Goal: Information Seeking & Learning: Learn about a topic

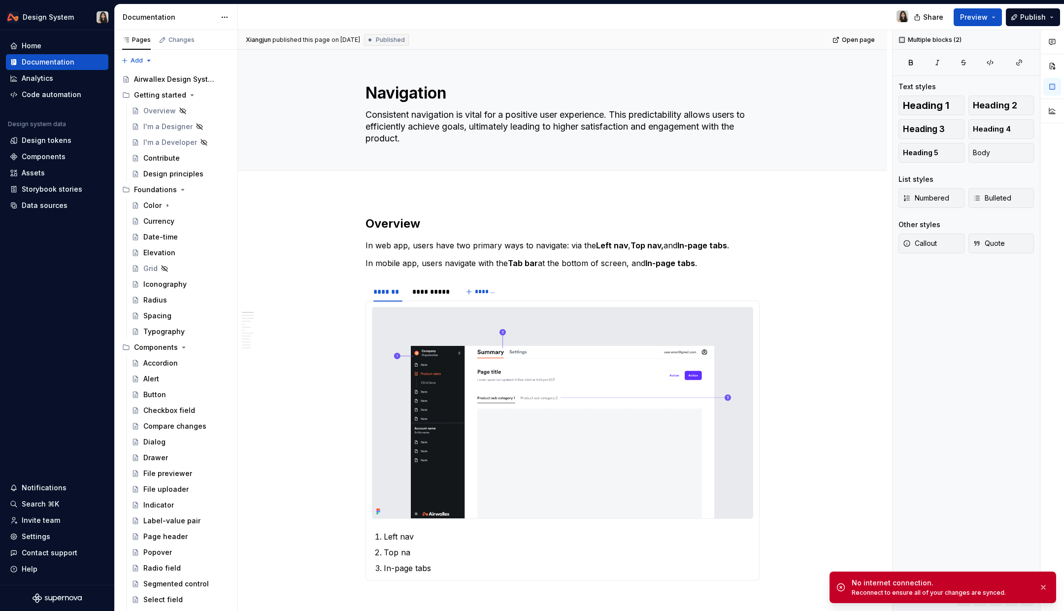
scroll to position [100, 0]
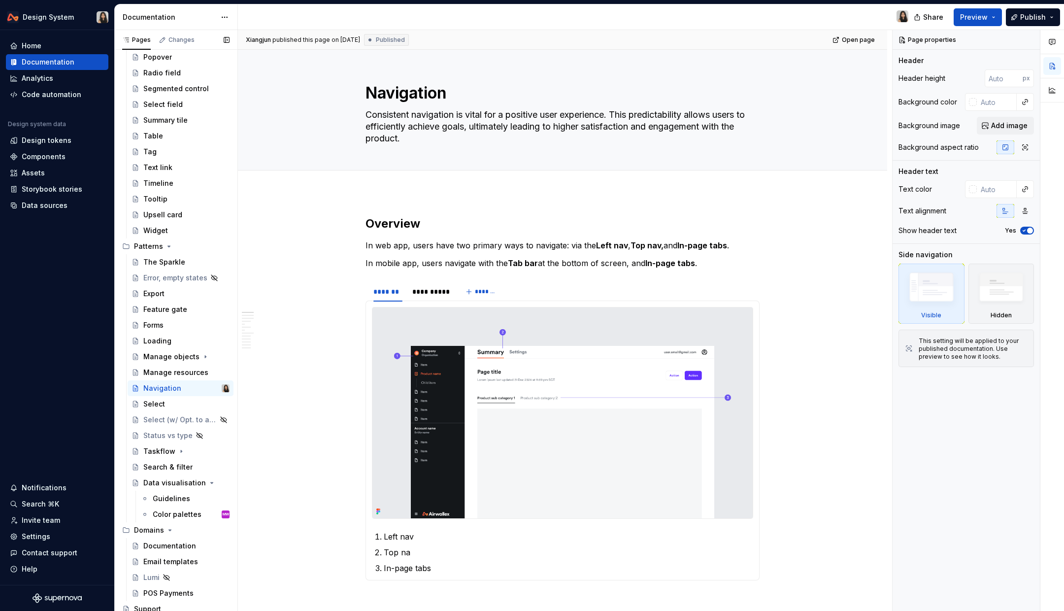
scroll to position [498, 0]
click at [180, 369] on div "Manage resources" at bounding box center [171, 370] width 57 height 10
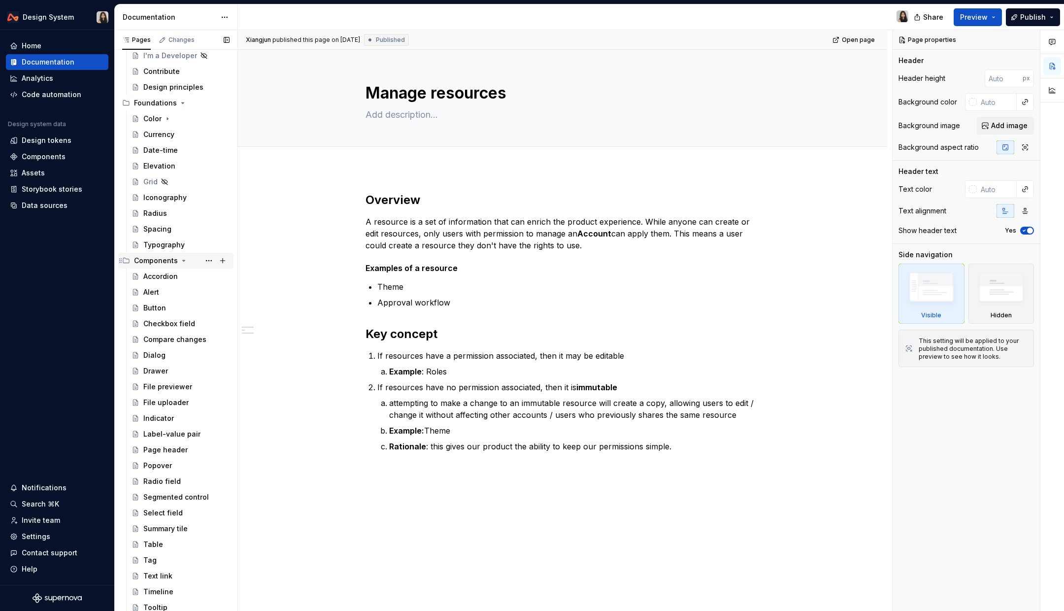
scroll to position [75, 0]
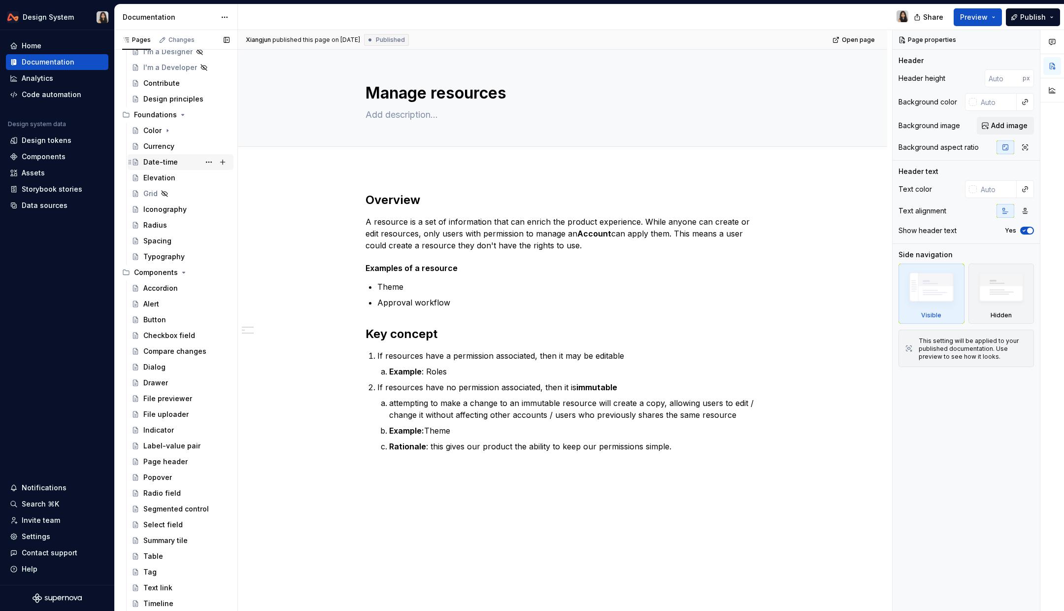
click at [166, 164] on div "Date-time" at bounding box center [160, 162] width 34 height 10
click at [166, 162] on div "Date-time" at bounding box center [160, 162] width 34 height 10
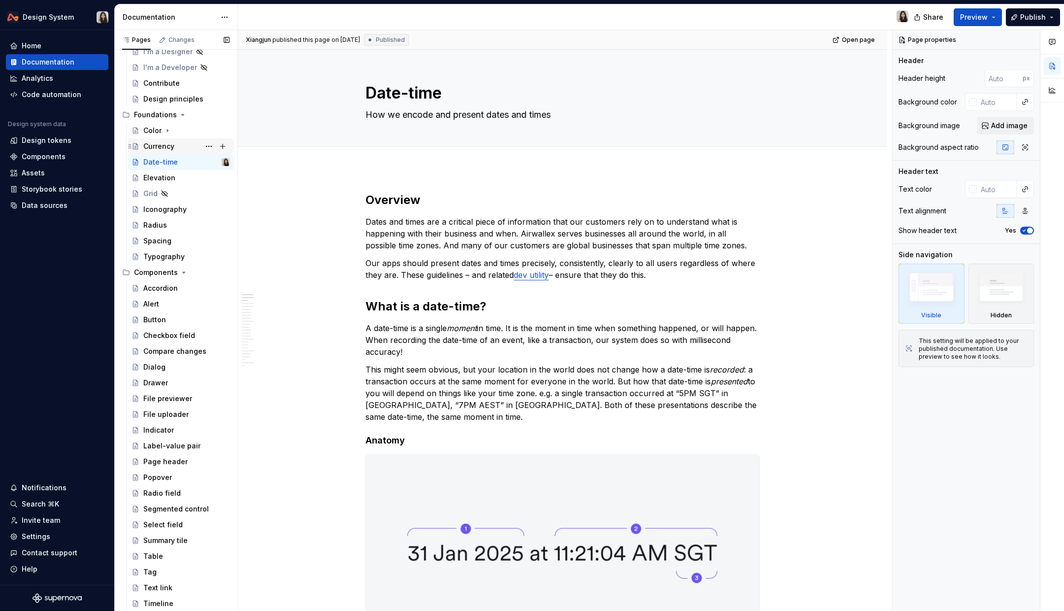
click at [153, 145] on div "Currency" at bounding box center [158, 146] width 31 height 10
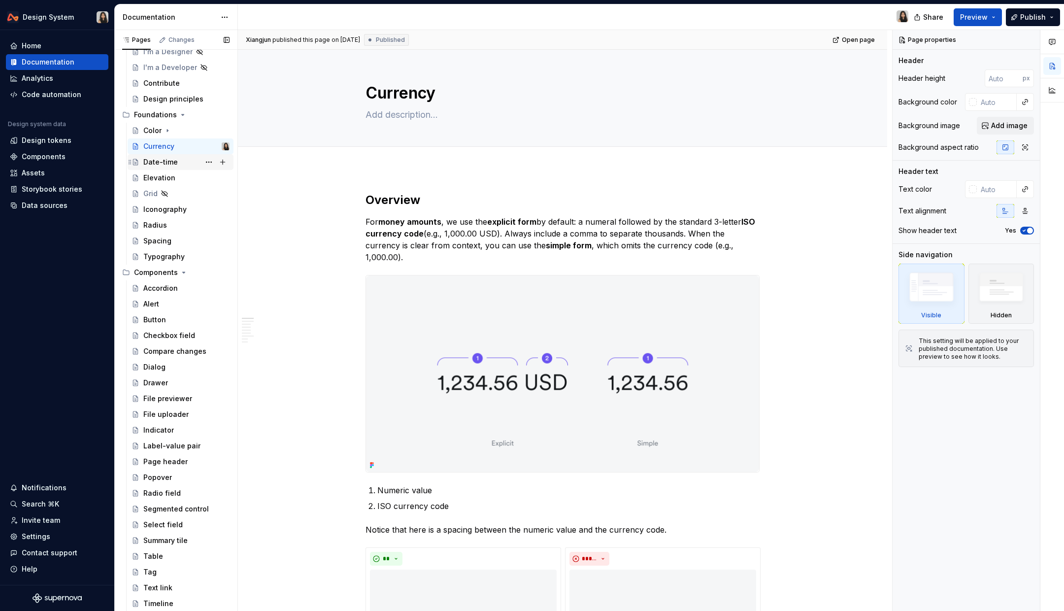
click at [150, 162] on div "Date-time" at bounding box center [160, 162] width 34 height 10
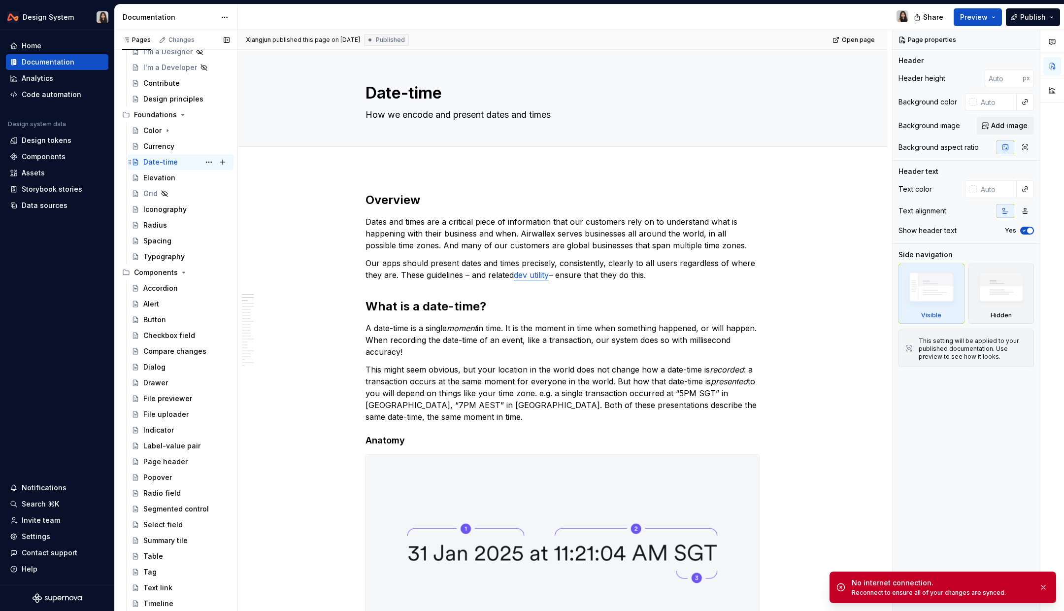
type textarea "*"
